Goal: Task Accomplishment & Management: Manage account settings

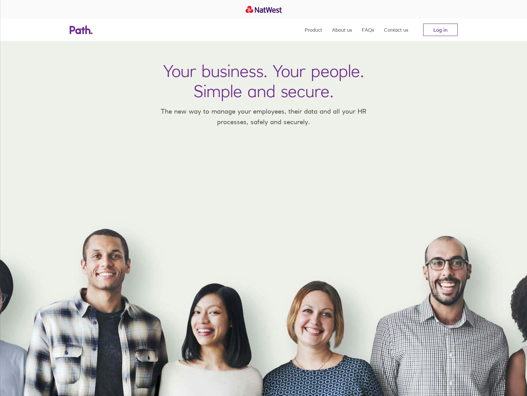
click at [443, 33] on link "Log in" at bounding box center [440, 30] width 34 height 12
click at [433, 26] on link "Log in" at bounding box center [440, 30] width 34 height 12
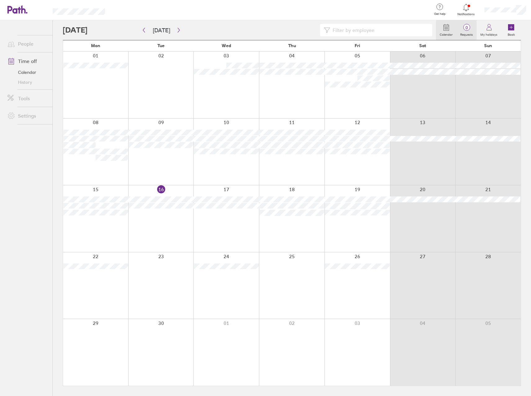
click at [464, 31] on label "Requests" at bounding box center [467, 34] width 20 height 6
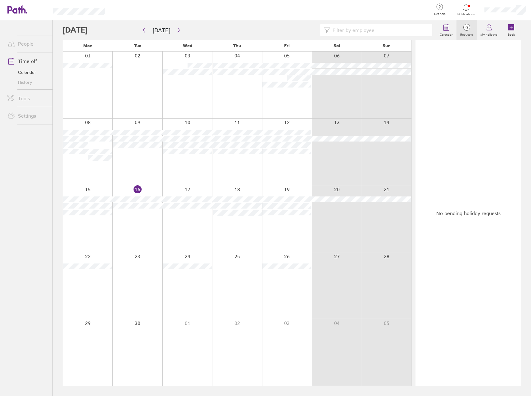
drag, startPoint x: 451, startPoint y: 7, endPoint x: 457, endPoint y: 10, distance: 6.8
click at [451, 7] on div "Get help FAQs Contact us" at bounding box center [440, 10] width 26 height 20
click at [463, 12] on span "Notifications" at bounding box center [466, 14] width 20 height 4
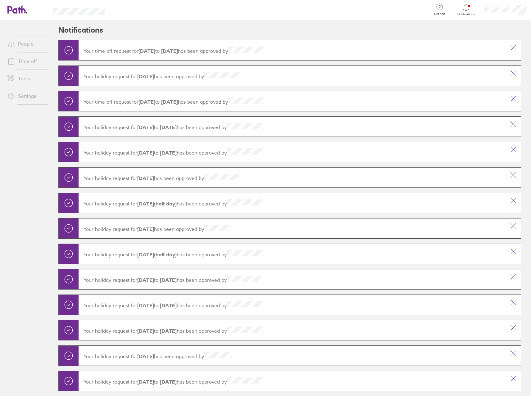
click at [508, 14] on div at bounding box center [506, 10] width 52 height 20
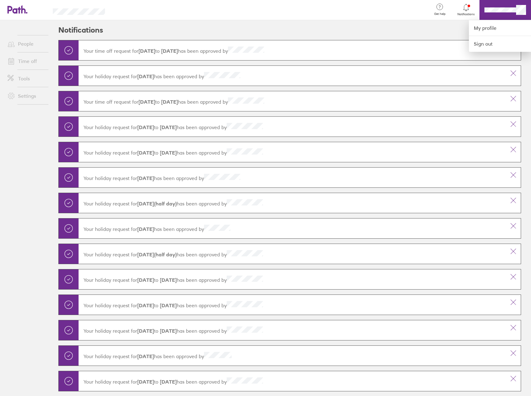
click at [461, 7] on div at bounding box center [265, 198] width 531 height 396
